Goal: Task Accomplishment & Management: Manage account settings

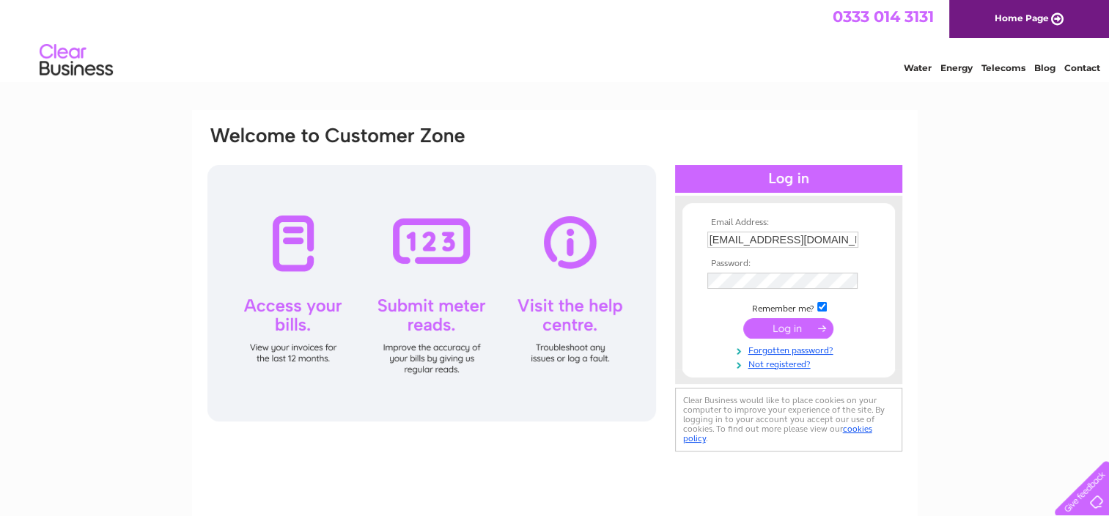
click at [774, 321] on input "submit" at bounding box center [788, 328] width 90 height 21
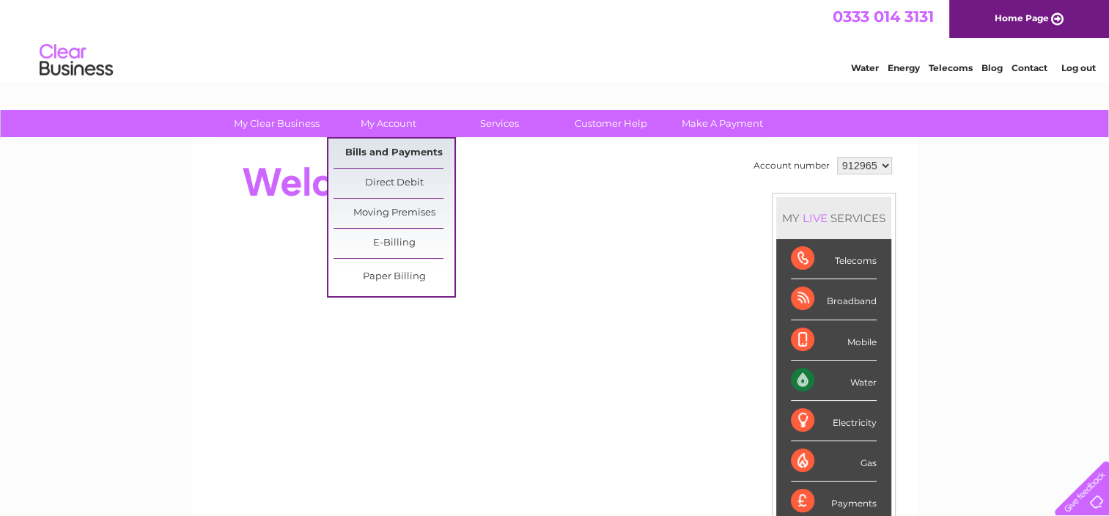
click at [417, 142] on link "Bills and Payments" at bounding box center [393, 153] width 121 height 29
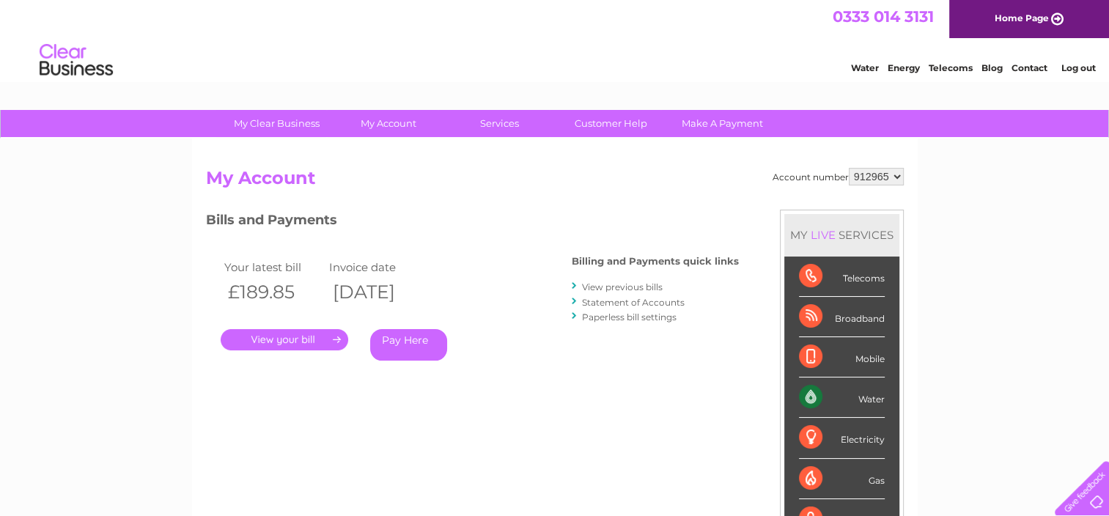
scroll to position [73, 0]
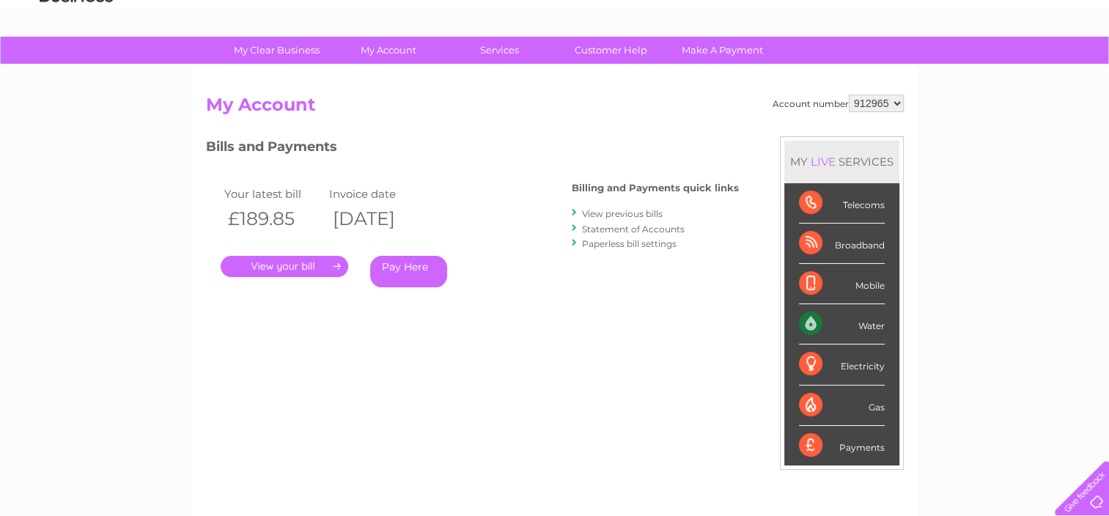
click at [259, 268] on link "." at bounding box center [285, 266] width 128 height 21
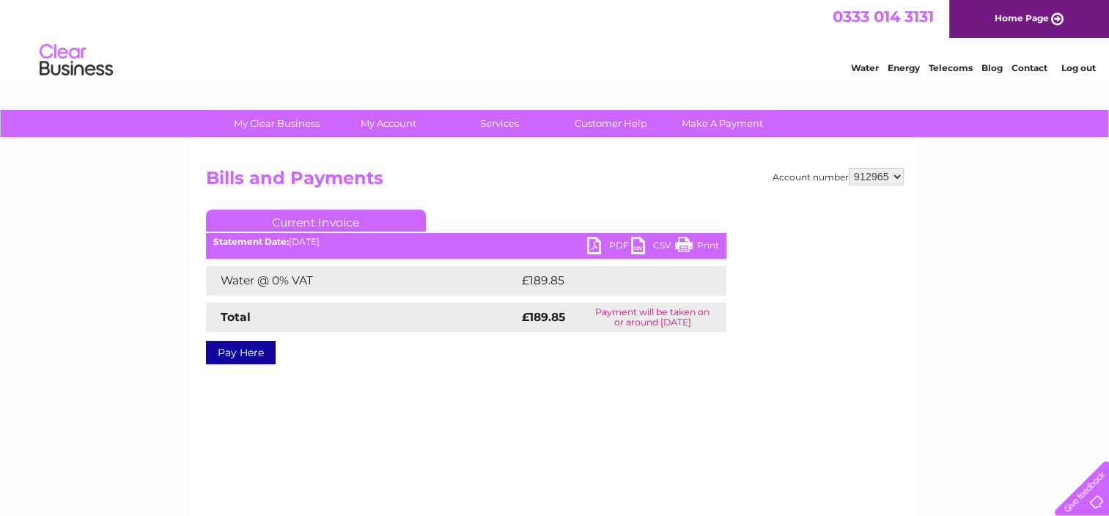
click at [613, 247] on link "PDF" at bounding box center [609, 247] width 44 height 21
